Goal: Check status: Check status

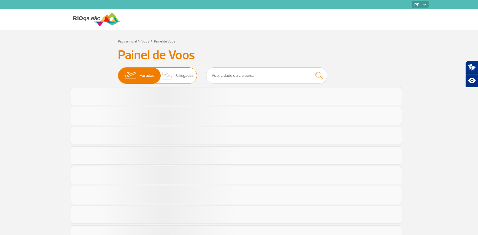
click at [186, 74] on span "Chegadas" at bounding box center [185, 76] width 18 height 16
click at [118, 72] on input "Partidas Chegadas" at bounding box center [118, 72] width 0 height 0
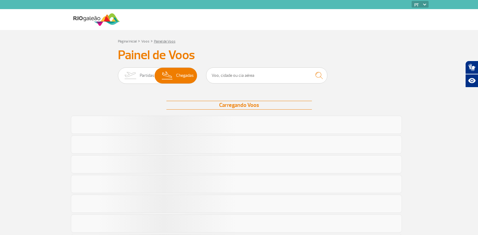
click at [159, 39] on link "Painel de Voos" at bounding box center [165, 41] width 22 height 5
